Goal: Task Accomplishment & Management: Use online tool/utility

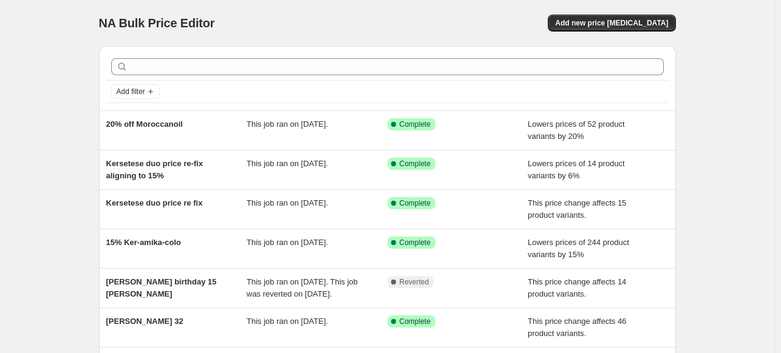
click at [711, 151] on div "NA Bulk Price Editor. This page is ready NA Bulk Price Editor Add new price [ME…" at bounding box center [387, 312] width 774 height 625
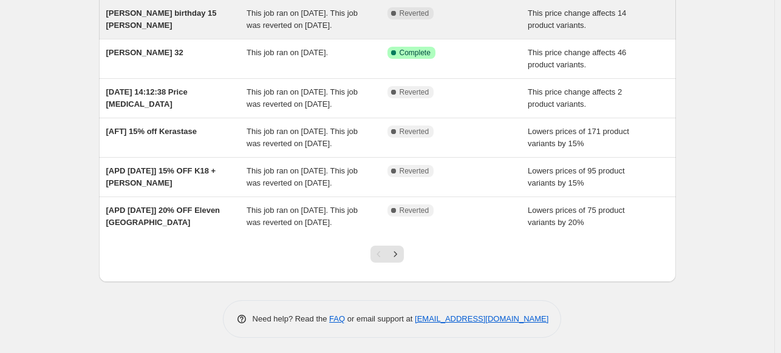
scroll to position [268, 0]
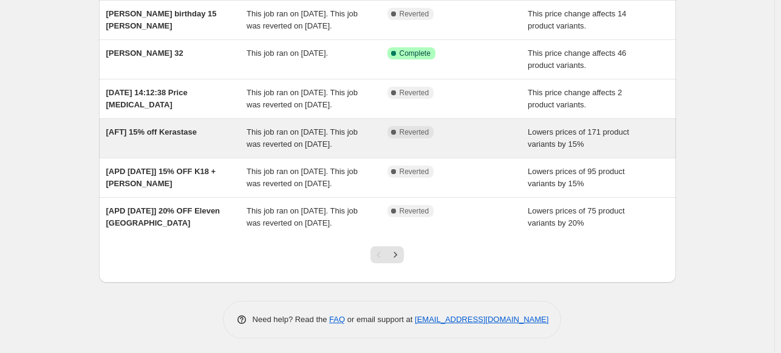
click at [209, 151] on div "[AFT] 15% off Kerastase" at bounding box center [176, 138] width 141 height 24
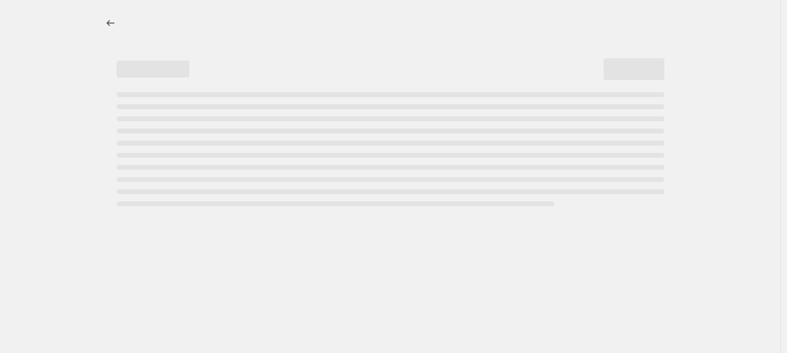
select select "percentage"
select select "vendor"
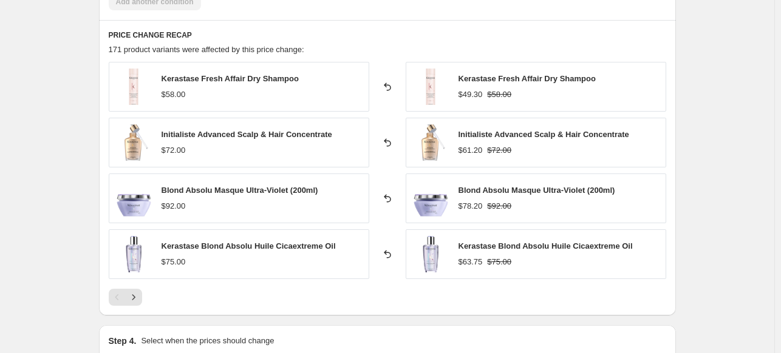
scroll to position [869, 0]
click at [138, 299] on icon "Next" at bounding box center [133, 299] width 12 height 12
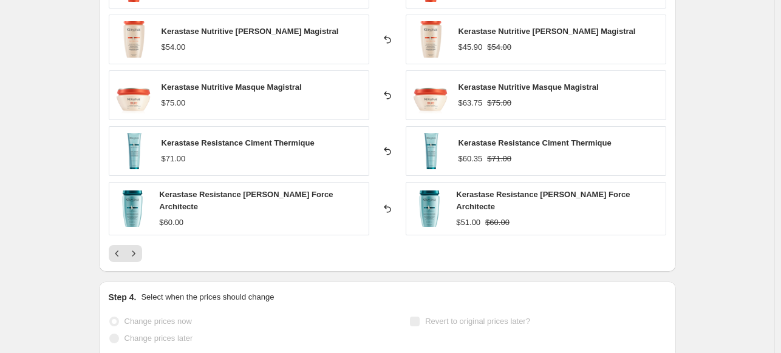
scroll to position [974, 0]
click at [140, 254] on icon "Next" at bounding box center [133, 254] width 12 height 12
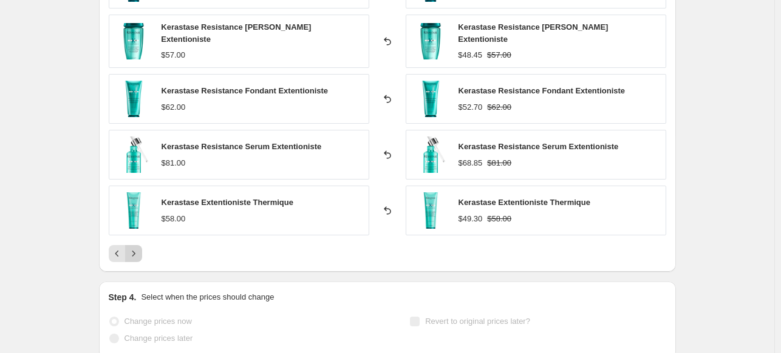
click at [135, 251] on icon "Next" at bounding box center [133, 253] width 3 height 5
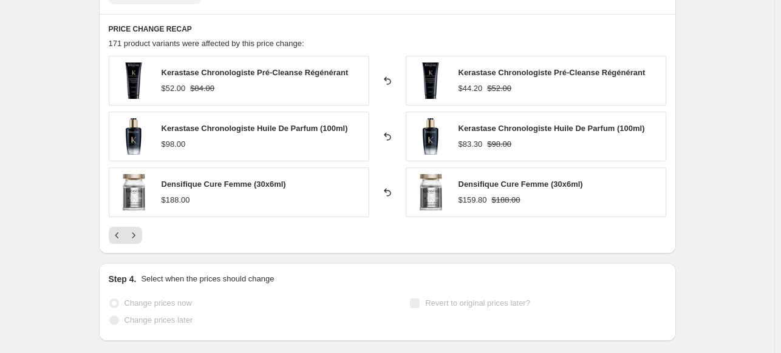
scroll to position [876, 0]
click at [120, 231] on icon "Previous" at bounding box center [117, 235] width 12 height 12
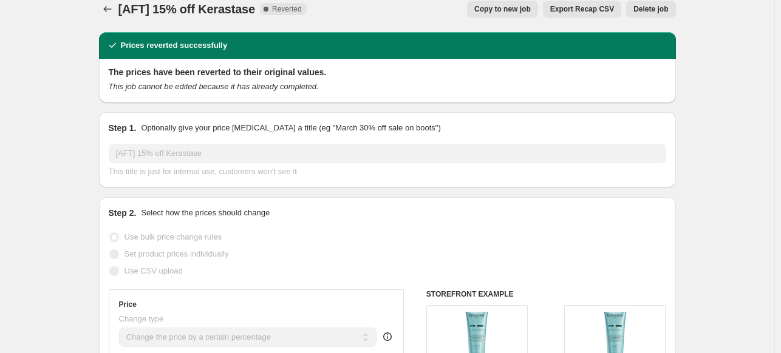
scroll to position [0, 0]
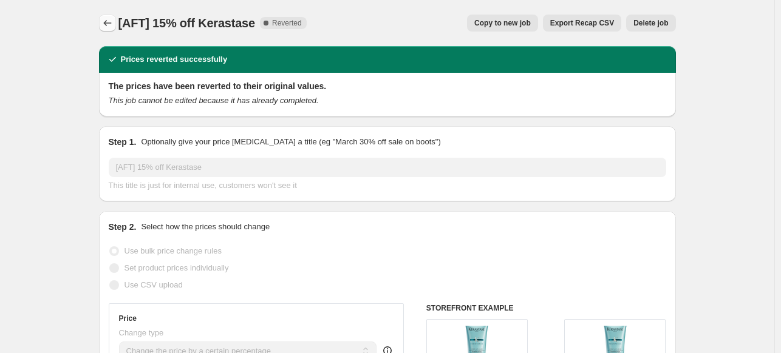
click at [109, 28] on icon "Price change jobs" at bounding box center [107, 23] width 12 height 12
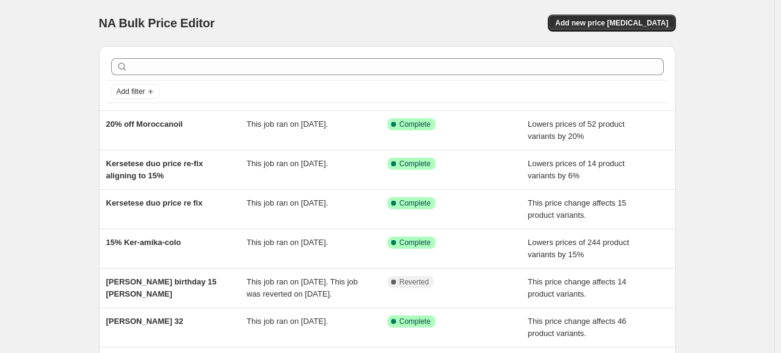
click at [709, 245] on div "NA Bulk Price Editor. This page is ready NA Bulk Price Editor Add new price [ME…" at bounding box center [387, 312] width 774 height 625
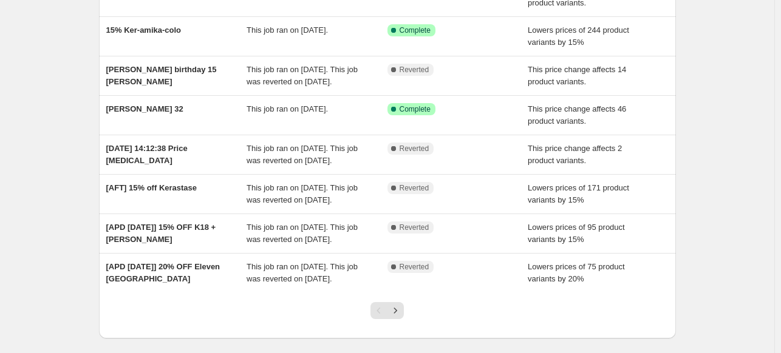
scroll to position [213, 0]
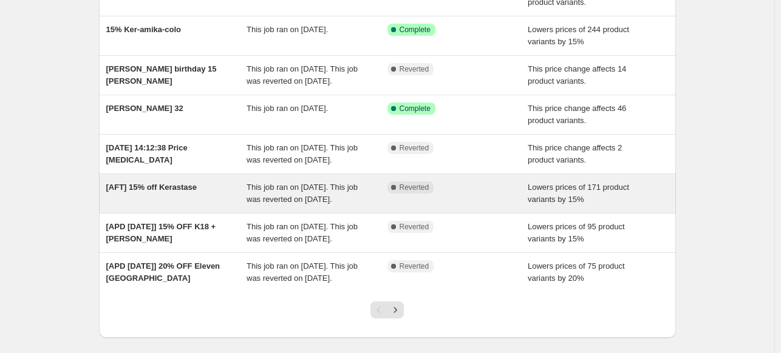
click at [151, 206] on div "[AFT] 15% off Kerastase" at bounding box center [176, 193] width 141 height 24
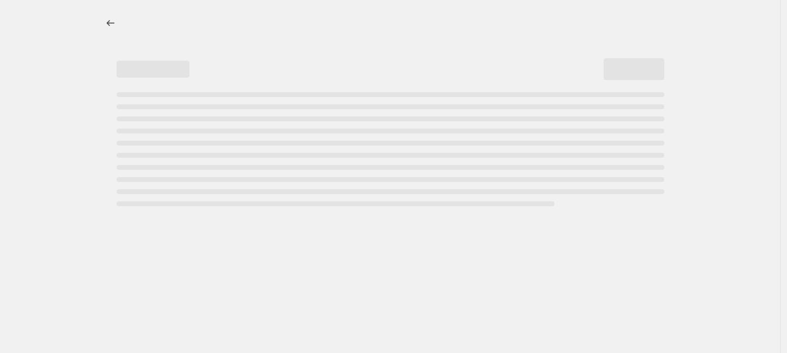
select select "percentage"
select select "vendor"
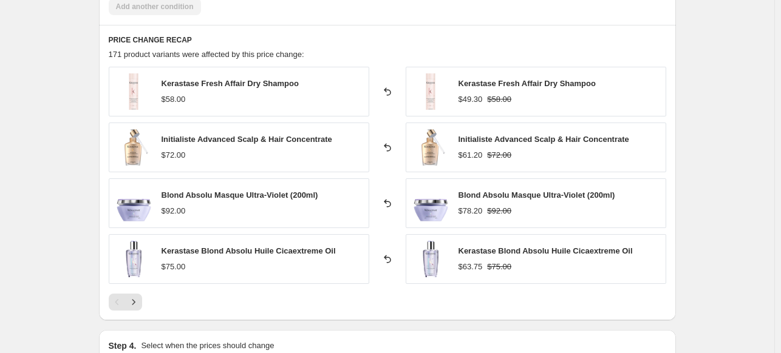
scroll to position [864, 0]
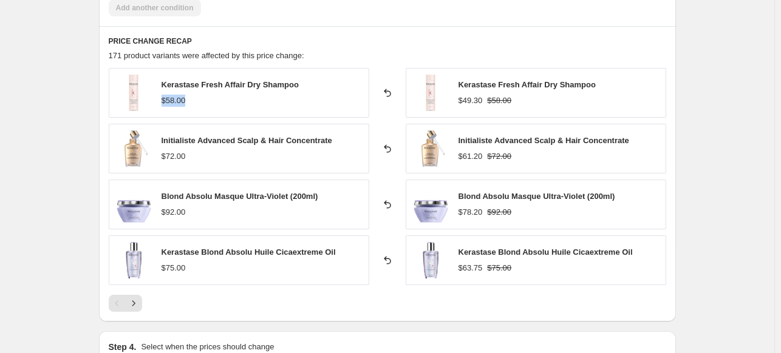
drag, startPoint x: 165, startPoint y: 104, endPoint x: 200, endPoint y: 104, distance: 34.6
click at [200, 104] on div "$58.00" at bounding box center [229, 101] width 137 height 12
click at [140, 301] on icon "Next" at bounding box center [133, 303] width 12 height 12
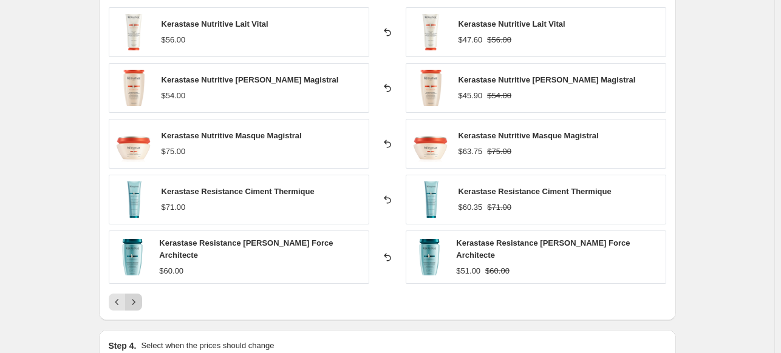
scroll to position [935, 0]
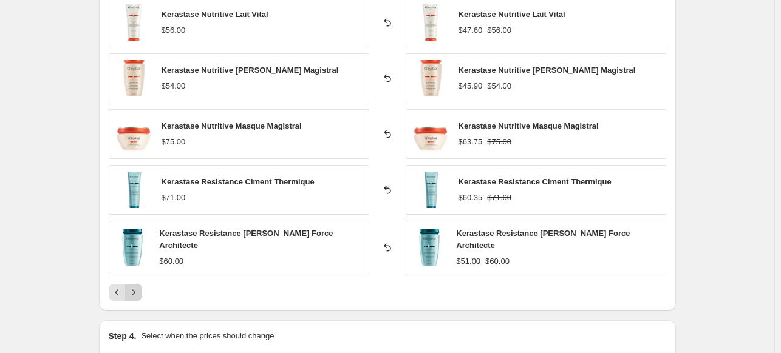
click at [130, 291] on icon "Next" at bounding box center [133, 292] width 12 height 12
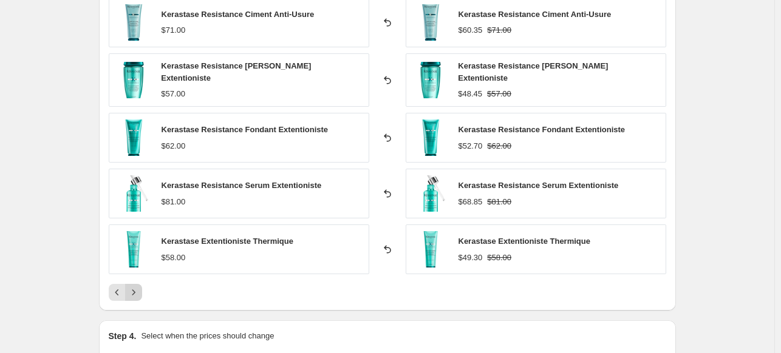
click at [130, 291] on icon "Next" at bounding box center [133, 292] width 12 height 12
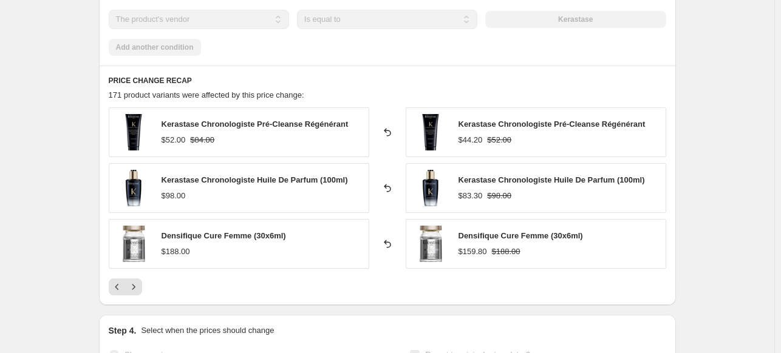
scroll to position [825, 0]
click at [171, 140] on div "$52.00" at bounding box center [173, 140] width 24 height 12
drag, startPoint x: 165, startPoint y: 141, endPoint x: 186, endPoint y: 141, distance: 20.6
click at [186, 141] on div "$52.00" at bounding box center [173, 140] width 24 height 12
drag, startPoint x: 488, startPoint y: 140, endPoint x: 512, endPoint y: 139, distance: 24.3
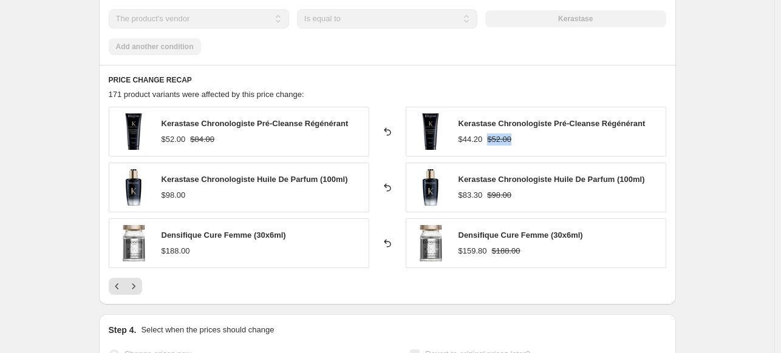
click at [512, 139] on div "$44.20 $52.00" at bounding box center [551, 140] width 187 height 12
drag, startPoint x: 483, startPoint y: 141, endPoint x: 461, endPoint y: 140, distance: 21.9
click at [461, 140] on div "$44.20" at bounding box center [470, 140] width 24 height 12
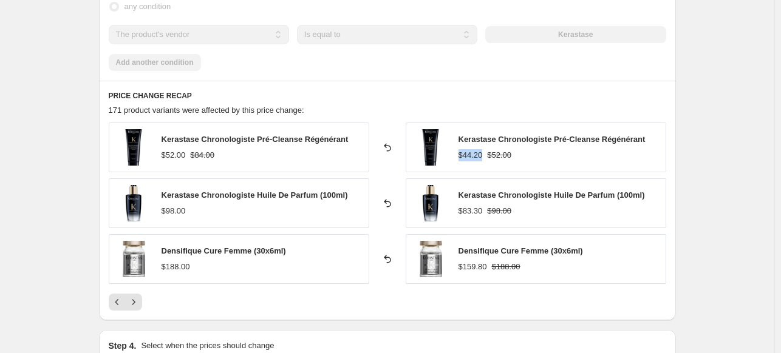
scroll to position [808, 0]
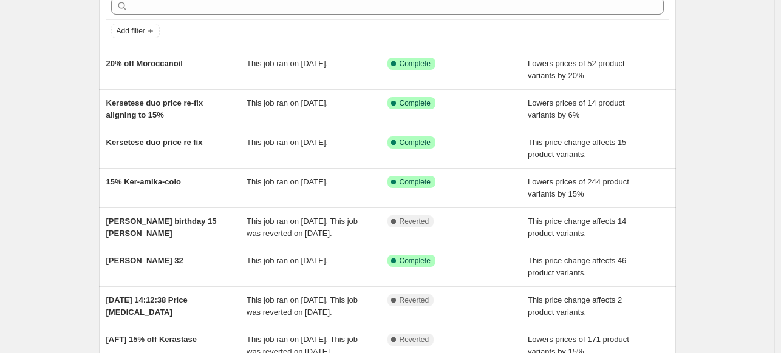
scroll to position [61, 0]
click at [690, 140] on div "NA Bulk Price Editor. This page is ready NA Bulk Price Editor Add new price [ME…" at bounding box center [387, 251] width 606 height 625
